Goal: Check status: Check status

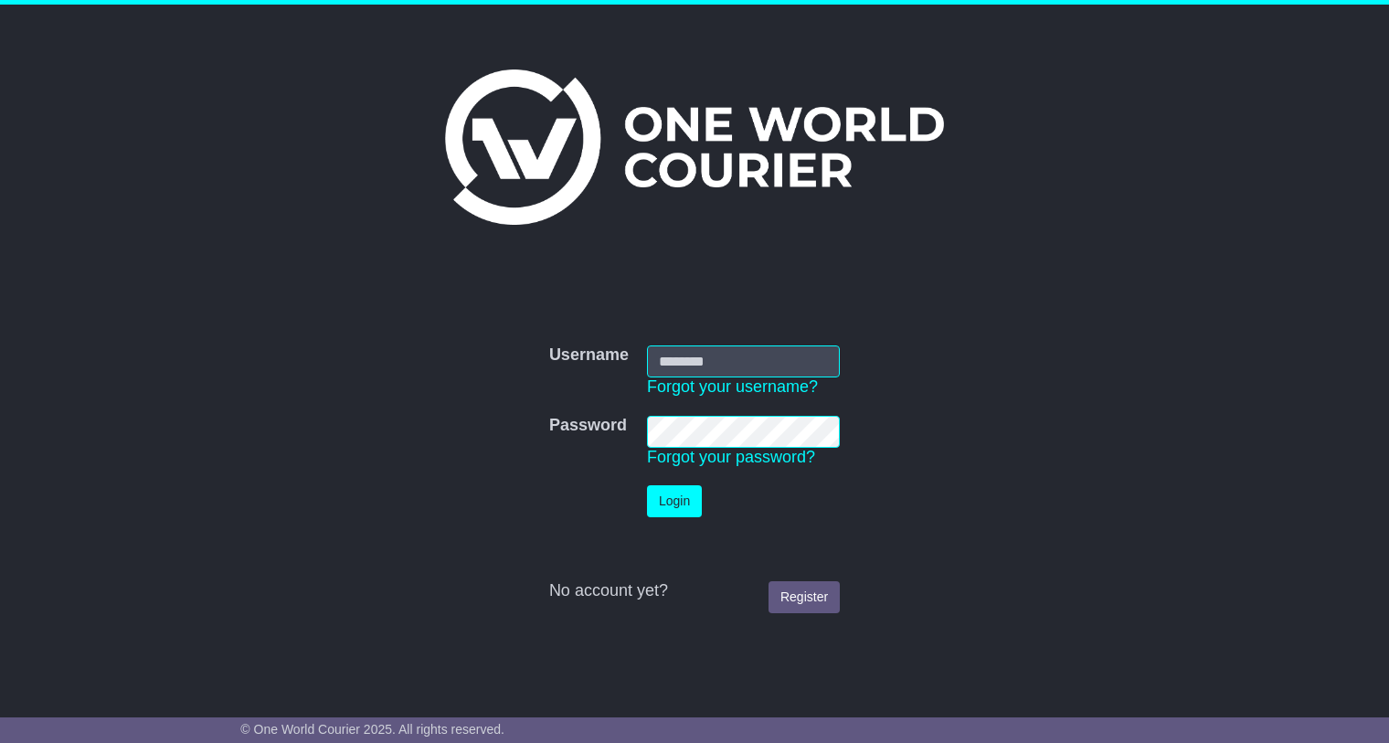
type input "**********"
click at [689, 502] on button "Login" at bounding box center [674, 501] width 55 height 32
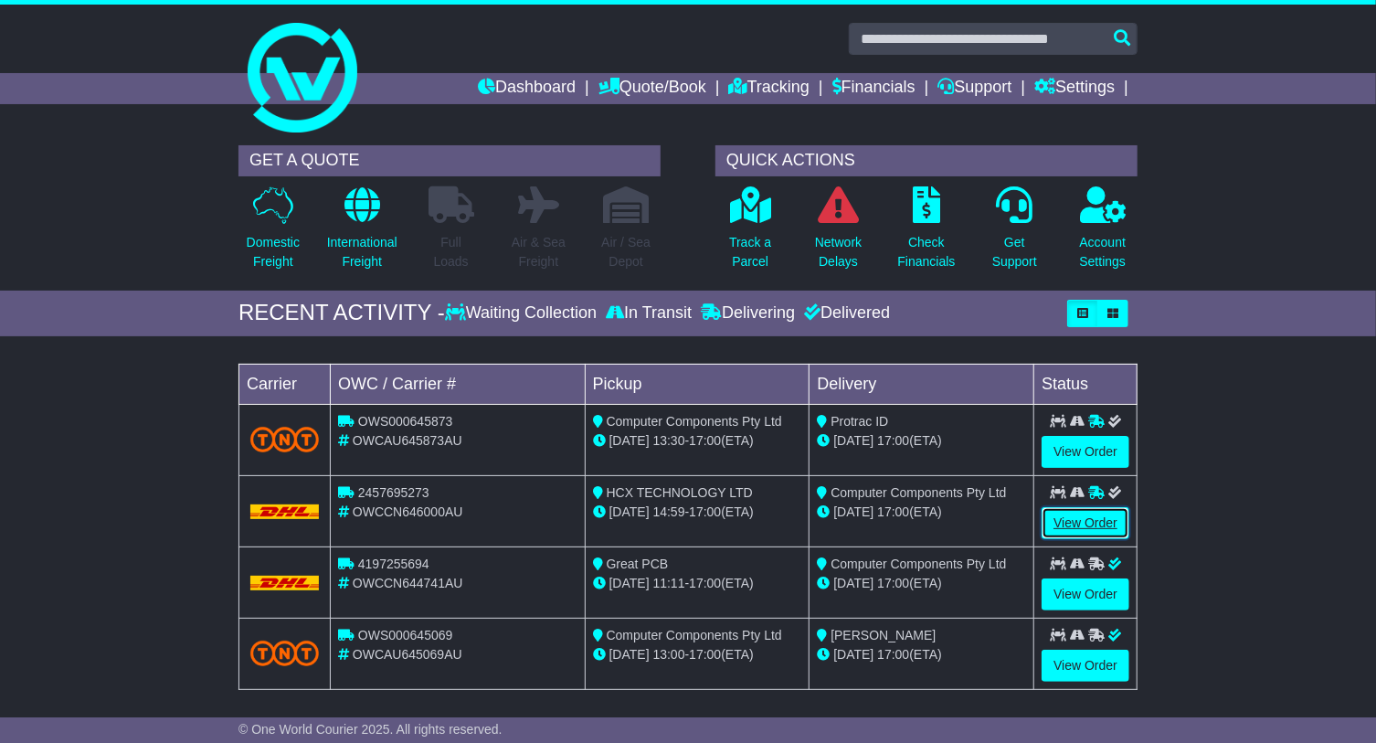
click at [1092, 512] on link "View Order" at bounding box center [1086, 523] width 88 height 32
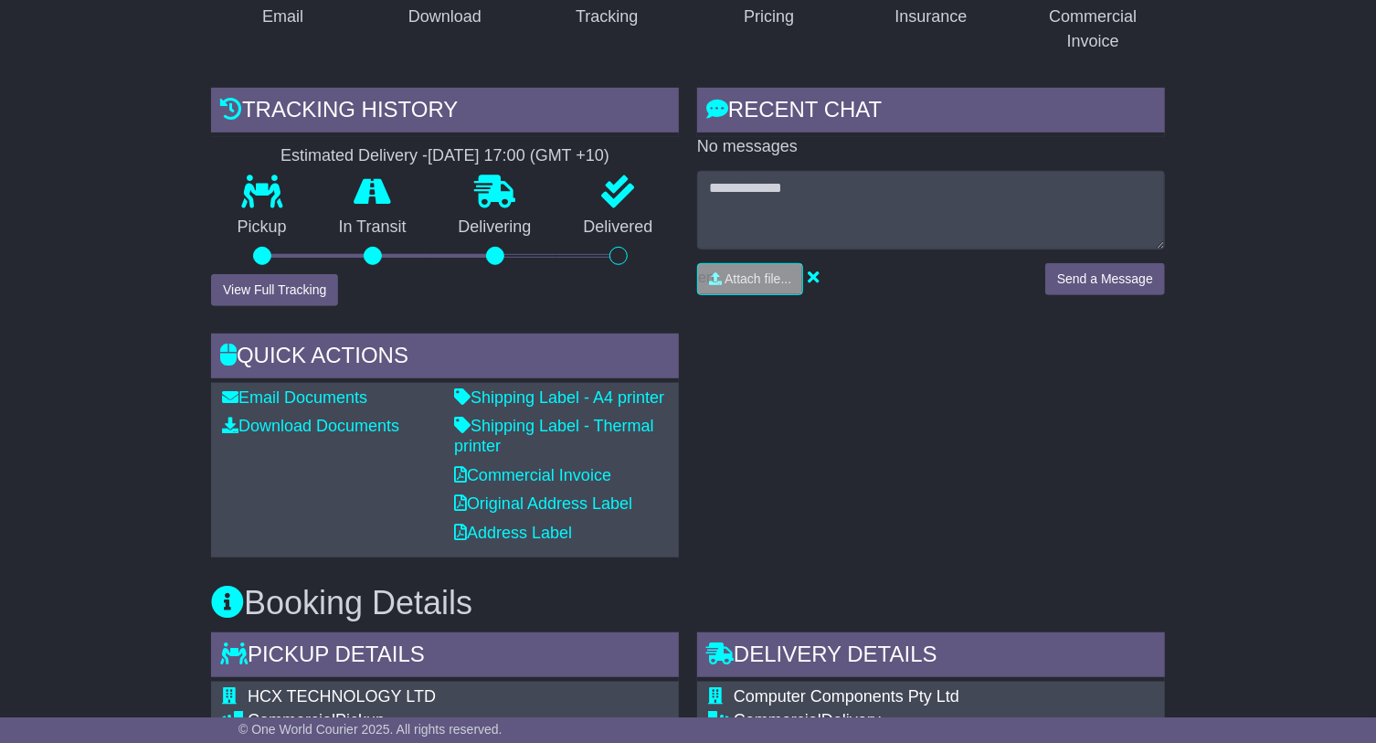
scroll to position [415, 0]
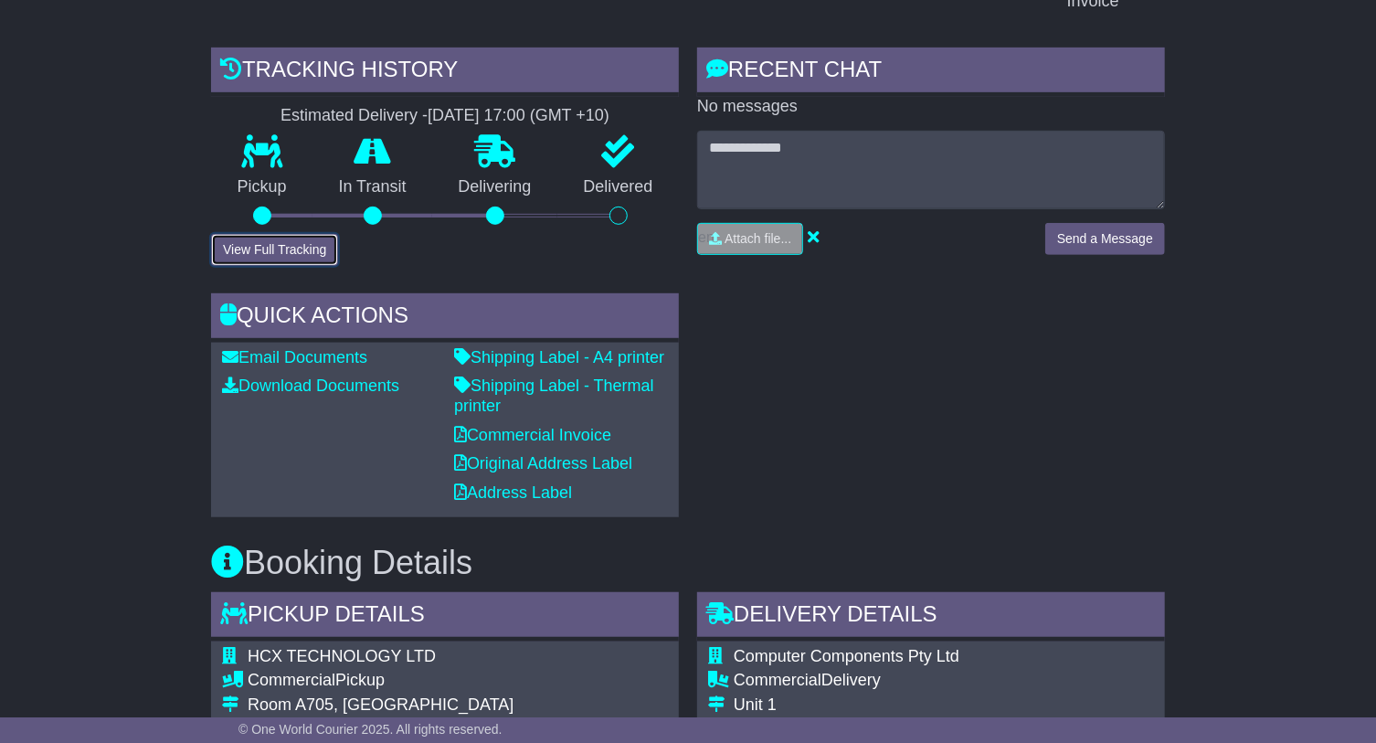
click at [311, 253] on button "View Full Tracking" at bounding box center [274, 250] width 127 height 32
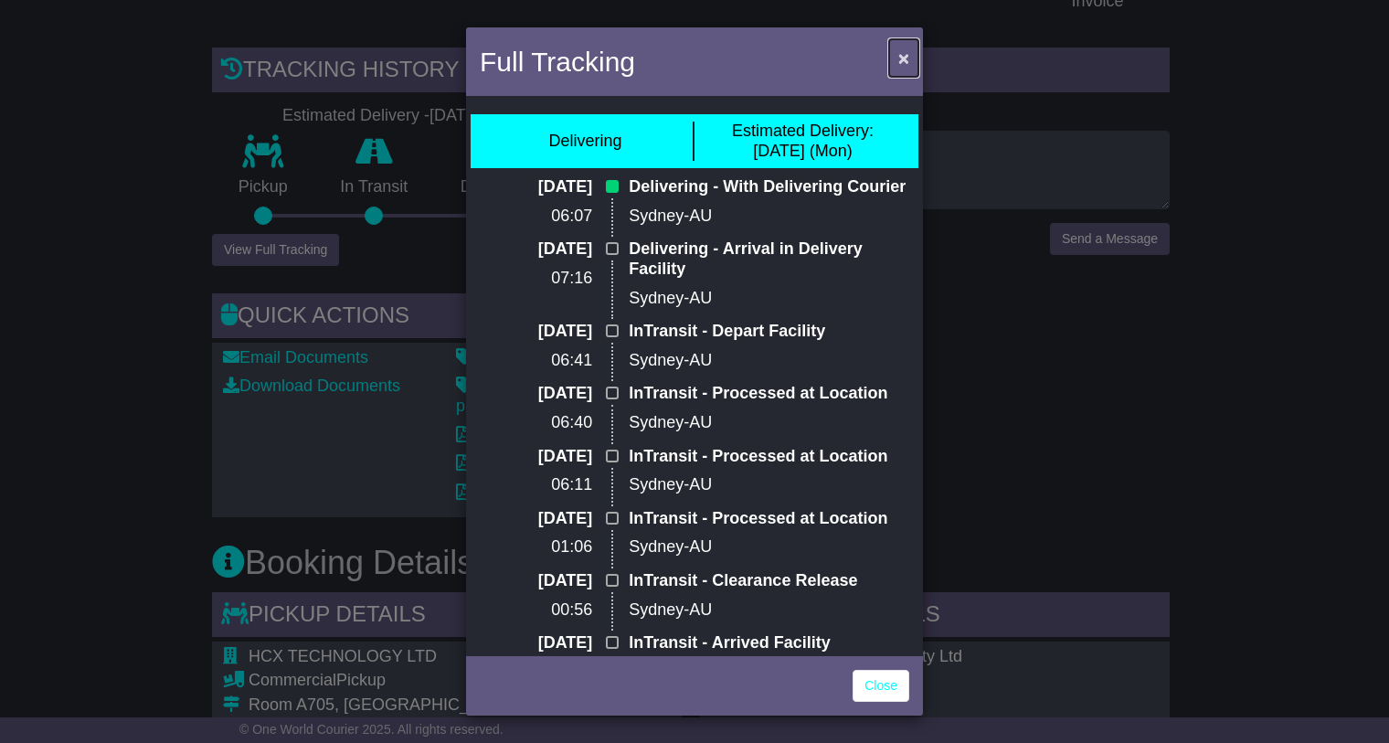
click at [907, 50] on span "×" at bounding box center [903, 58] width 11 height 21
